Goal: Transaction & Acquisition: Purchase product/service

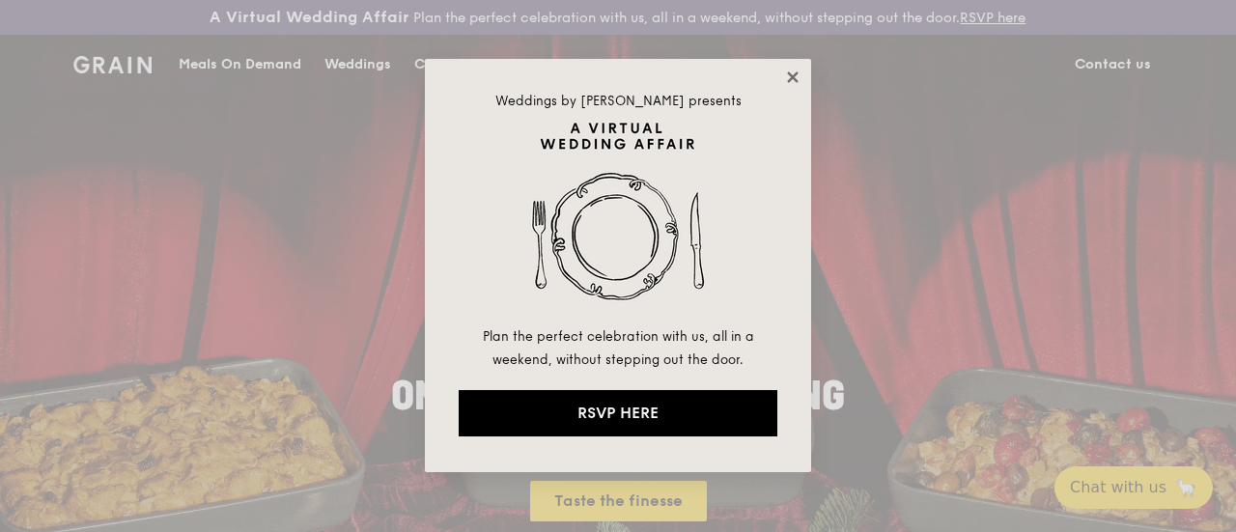
click at [798, 76] on icon at bounding box center [792, 77] width 17 height 17
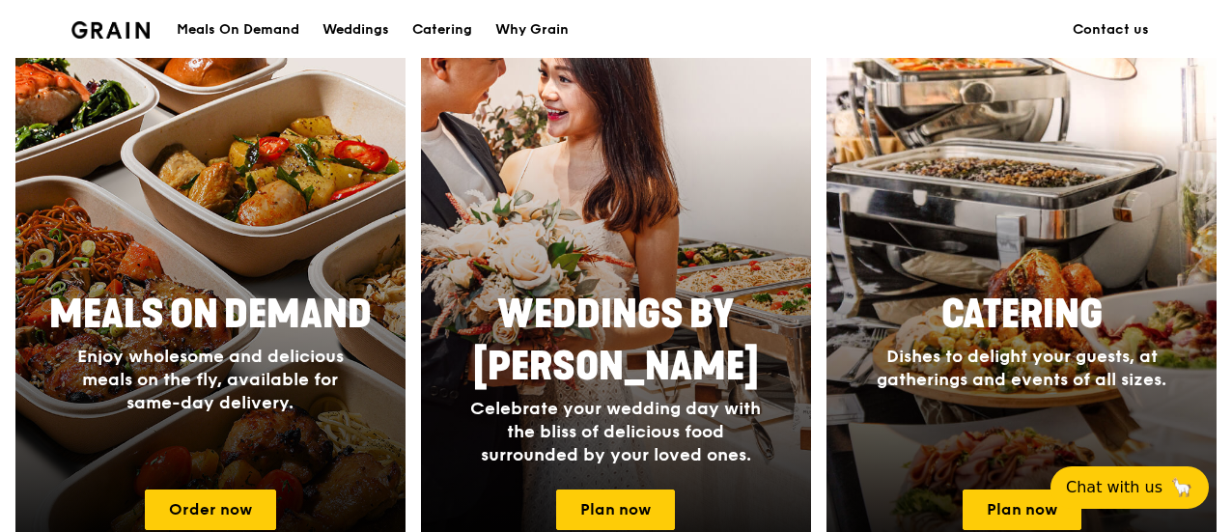
scroll to position [849, 0]
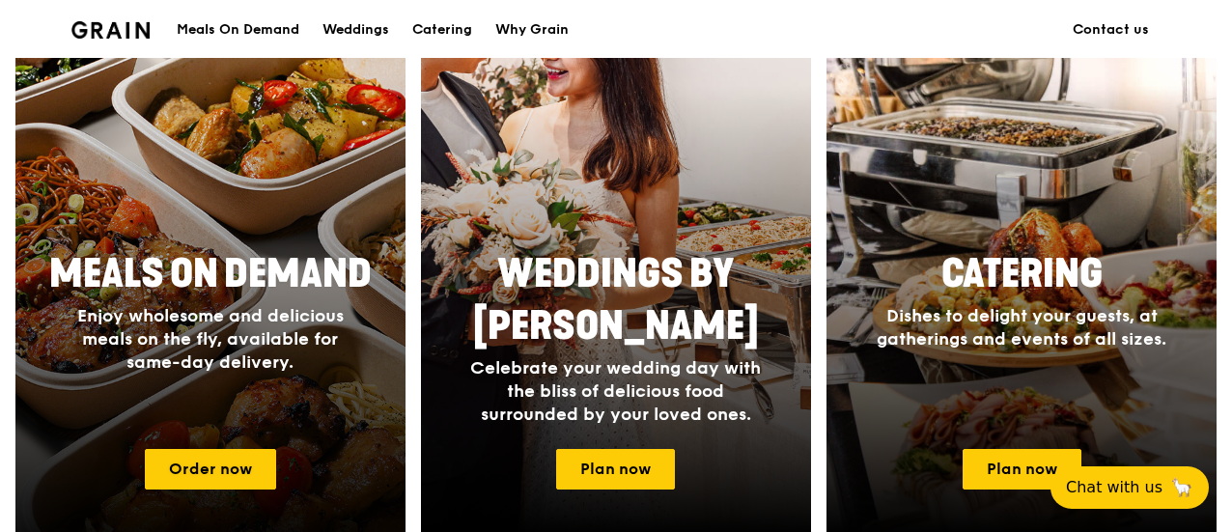
click at [295, 294] on span "Meals On Demand" at bounding box center [210, 274] width 322 height 46
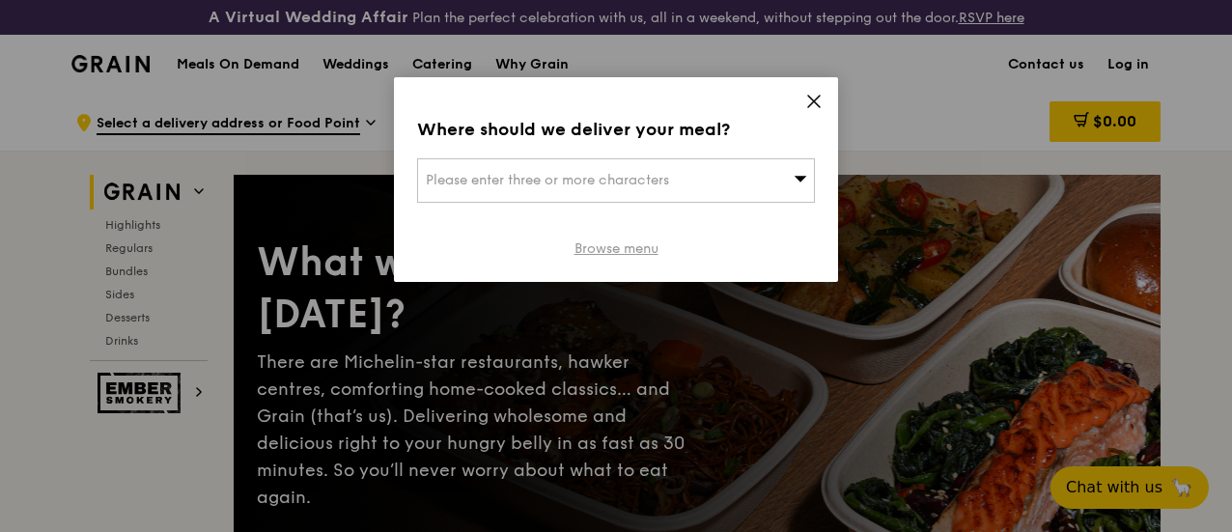
click at [628, 247] on link "Browse menu" at bounding box center [616, 248] width 84 height 19
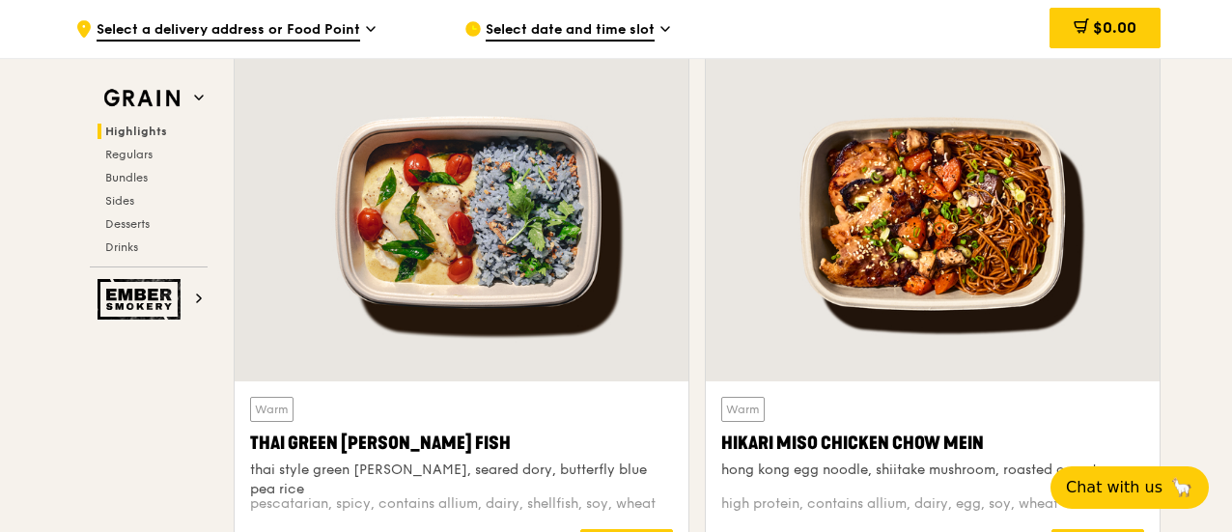
scroll to position [697, 0]
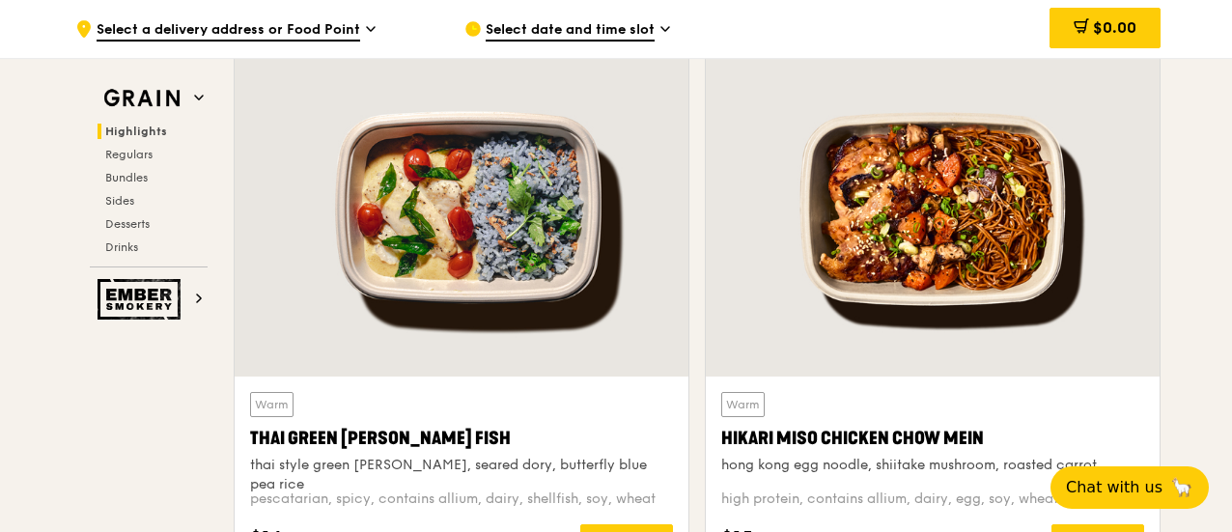
click at [792, 255] on div at bounding box center [933, 209] width 454 height 335
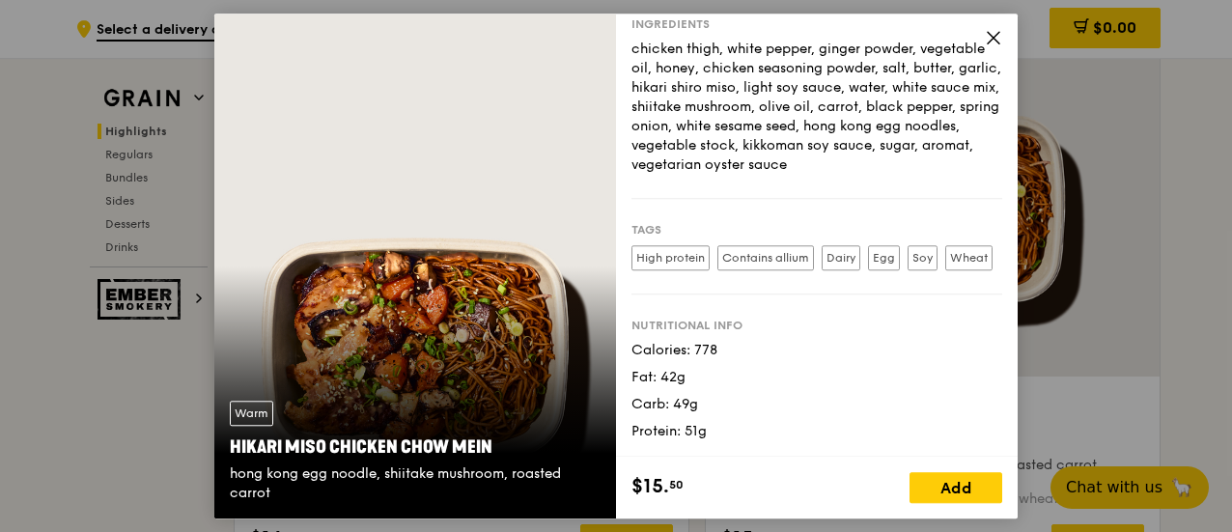
scroll to position [272, 0]
click at [990, 34] on icon at bounding box center [994, 38] width 12 height 12
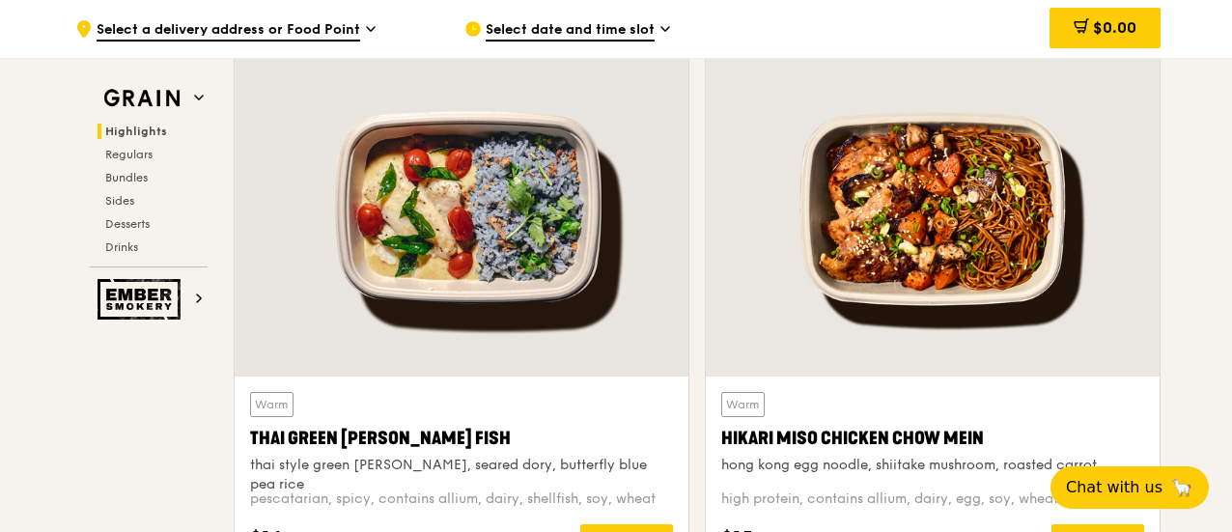
click at [513, 236] on div at bounding box center [462, 209] width 454 height 335
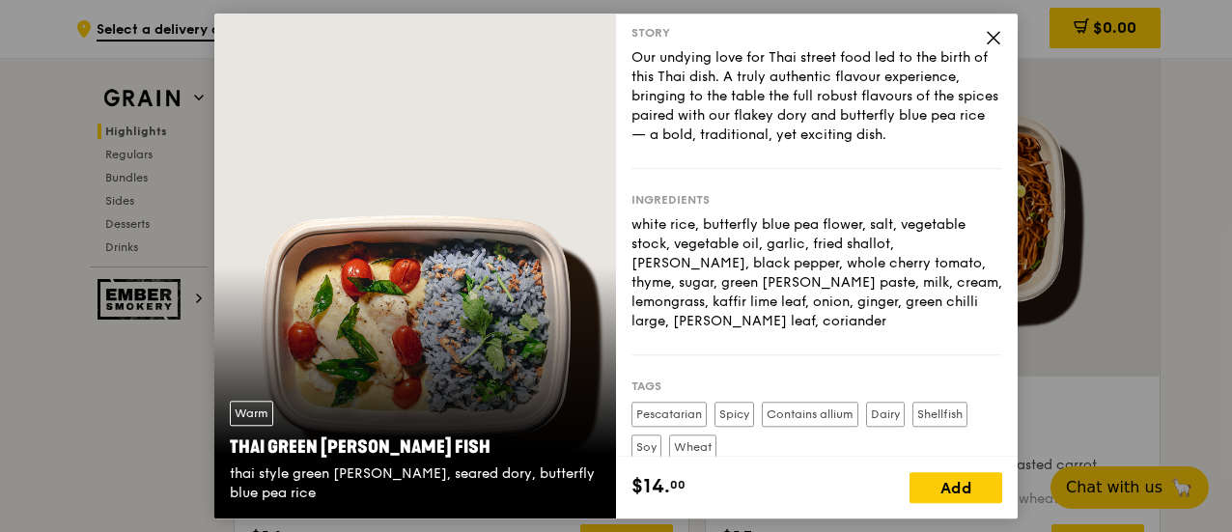
scroll to position [0, 0]
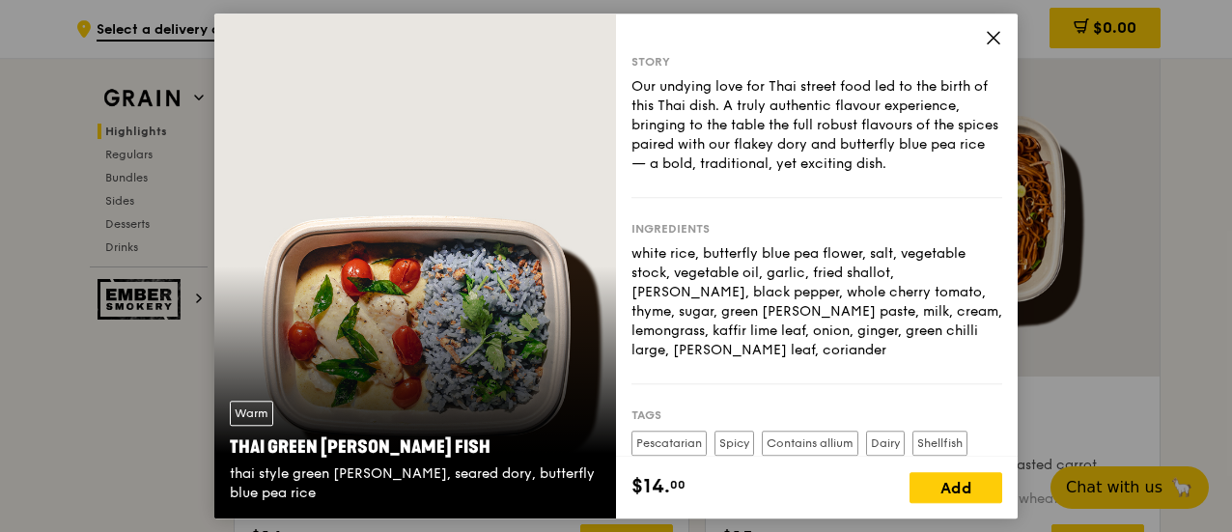
click at [989, 30] on icon at bounding box center [993, 37] width 17 height 17
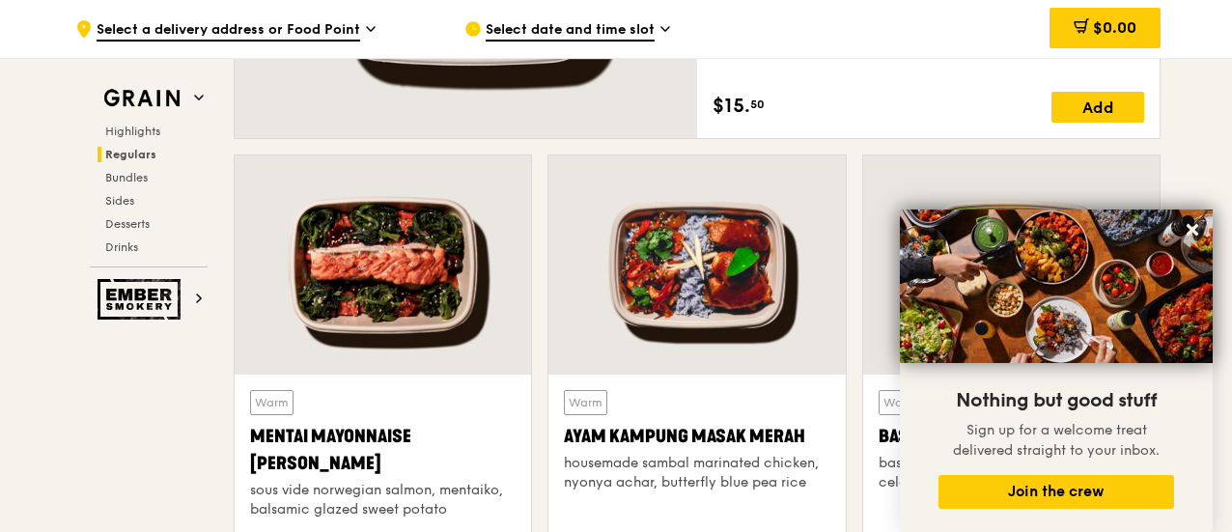
scroll to position [1650, 0]
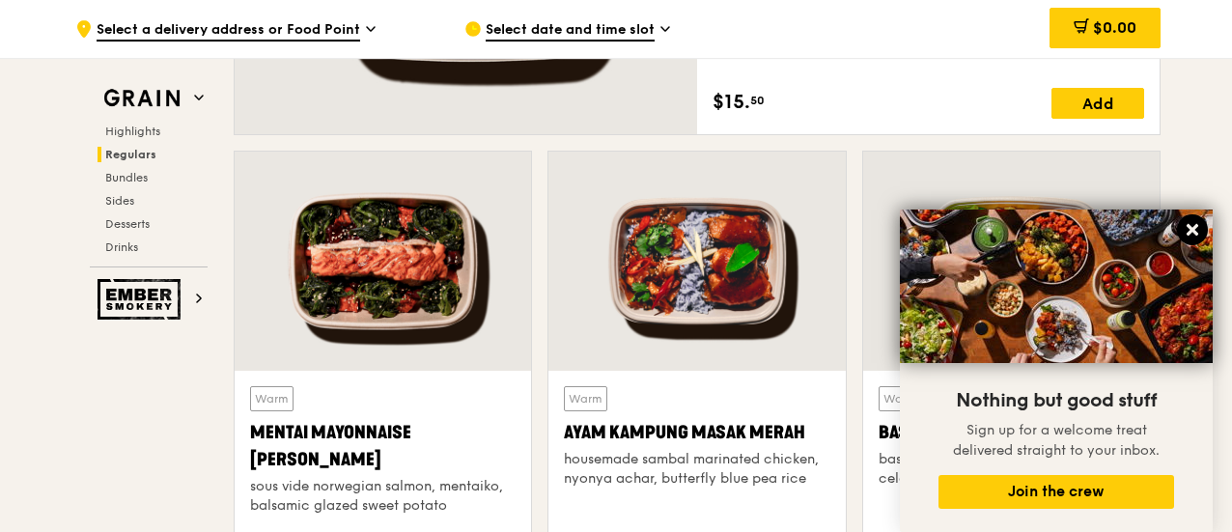
click at [1191, 228] on icon at bounding box center [1193, 230] width 12 height 12
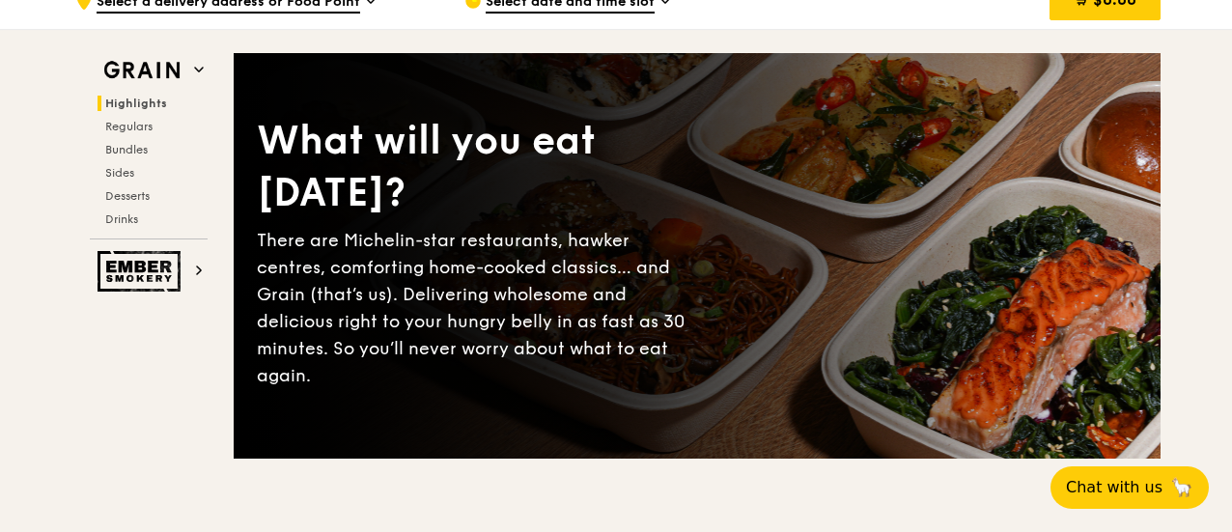
scroll to position [0, 0]
